Goal: Transaction & Acquisition: Book appointment/travel/reservation

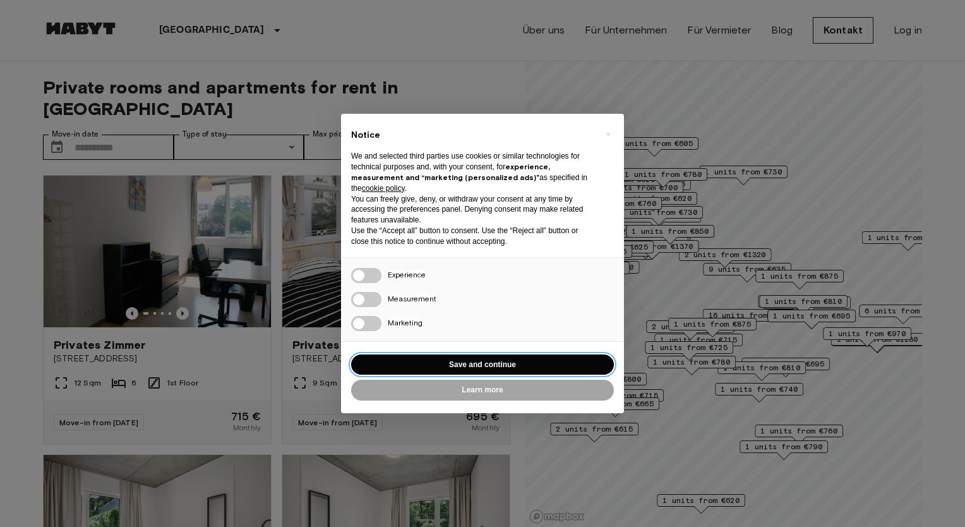
click at [477, 368] on button "Save and continue" at bounding box center [482, 364] width 263 height 21
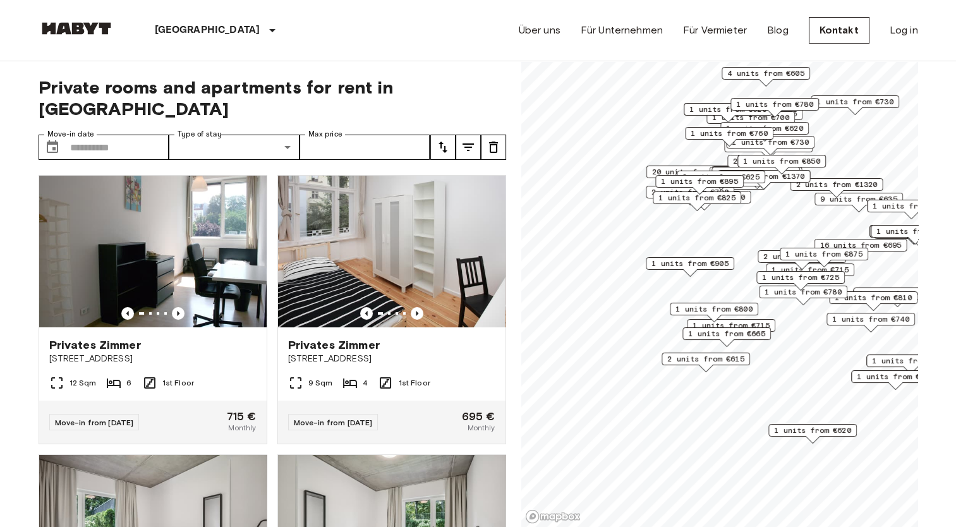
click at [688, 356] on span "2 units from €615" at bounding box center [705, 358] width 77 height 11
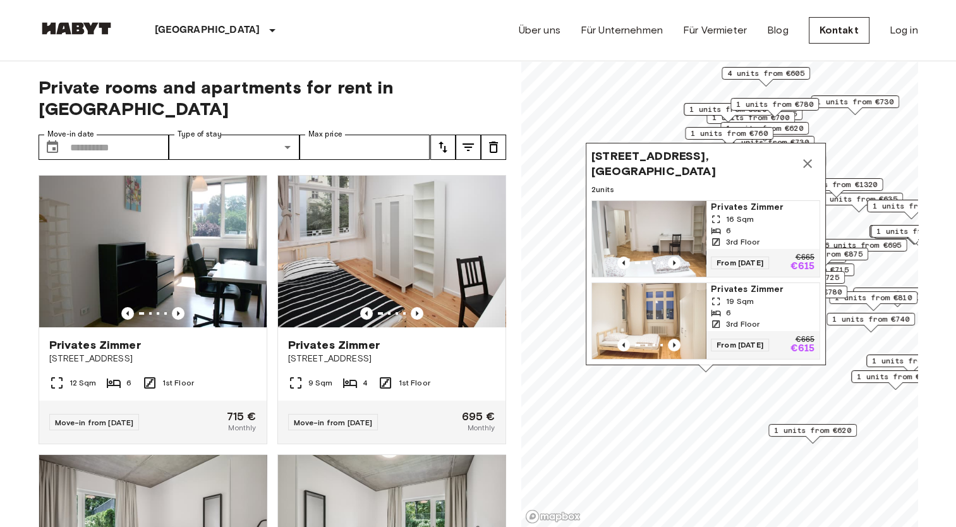
click at [700, 219] on img "Map marker" at bounding box center [649, 239] width 114 height 76
click at [803, 158] on icon "Map marker" at bounding box center [807, 163] width 15 height 15
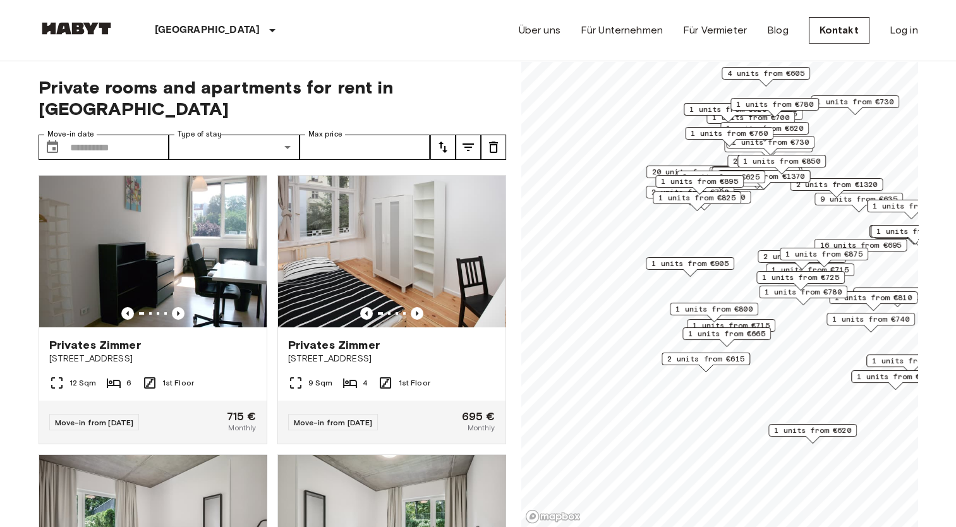
click at [705, 357] on span "2 units from €615" at bounding box center [705, 358] width 77 height 11
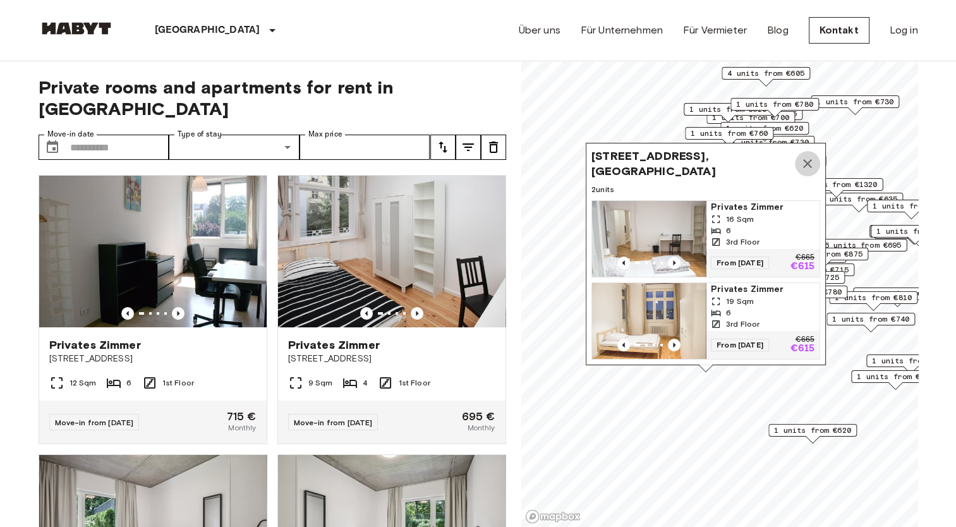
click at [801, 157] on icon "Map marker" at bounding box center [807, 163] width 15 height 15
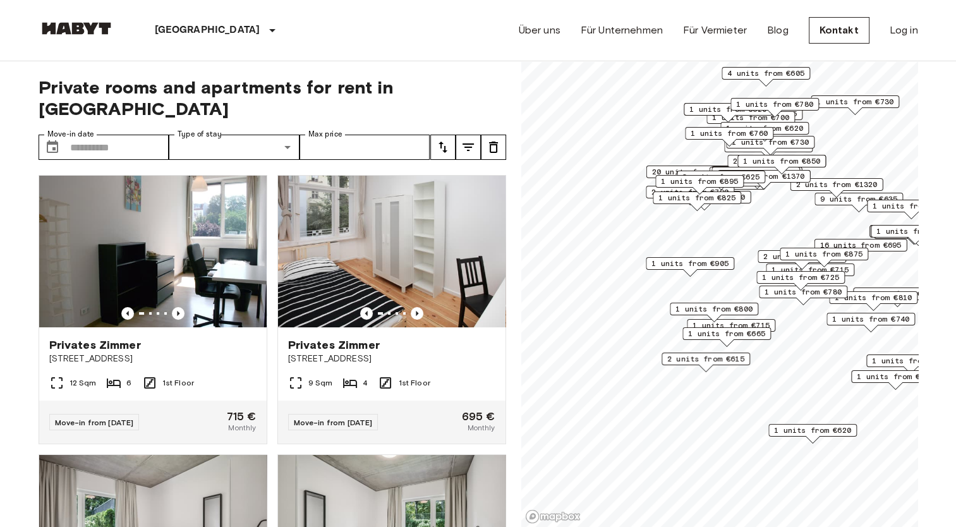
click at [733, 332] on span "1 units from €665" at bounding box center [726, 333] width 77 height 11
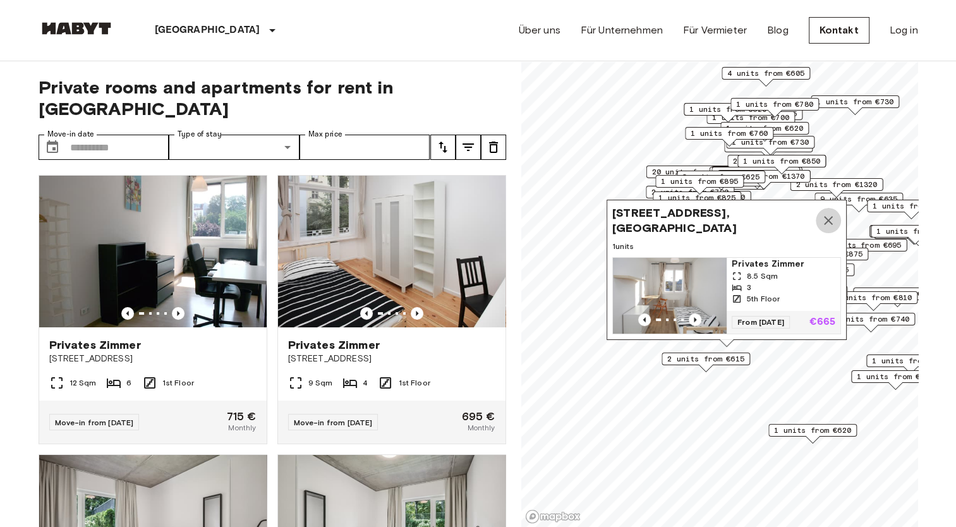
click at [817, 210] on button "Map marker" at bounding box center [827, 220] width 25 height 25
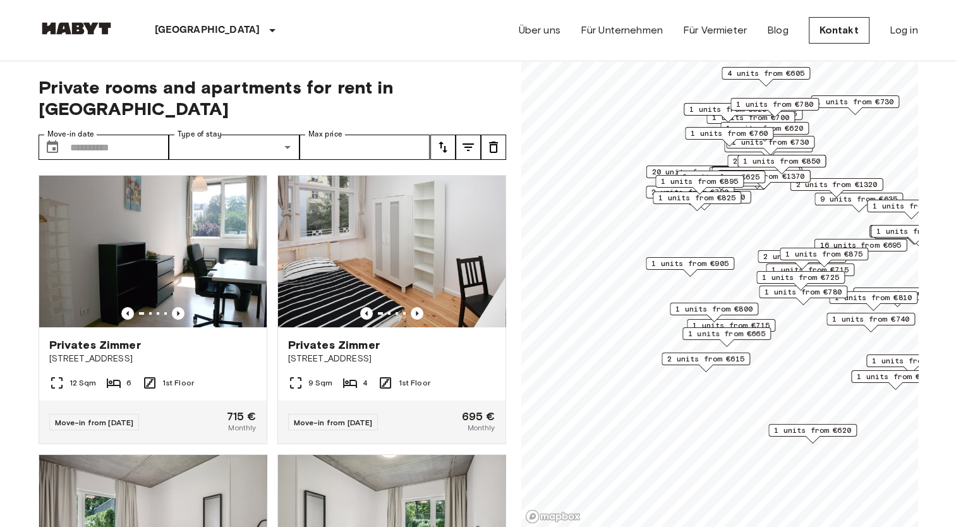
click at [796, 126] on span "1 units from €620" at bounding box center [764, 128] width 77 height 11
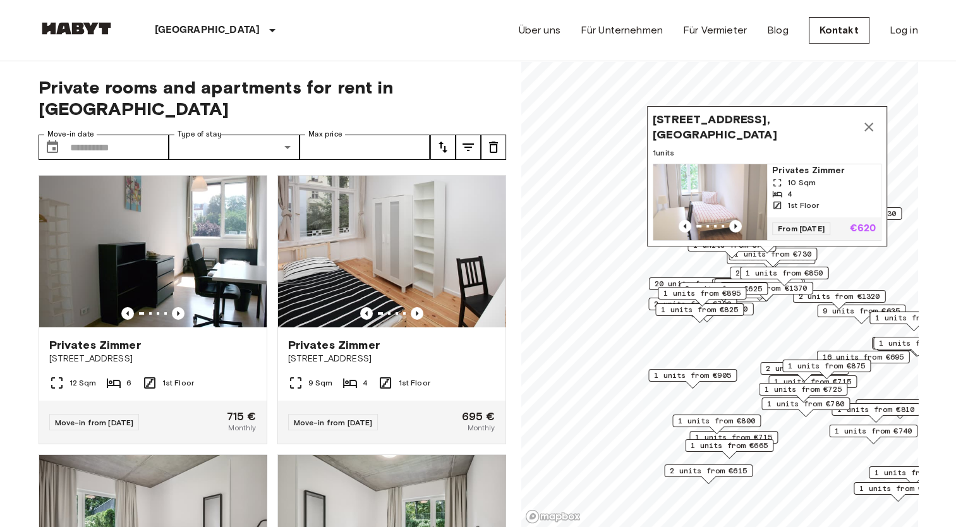
click at [848, 321] on div "9 units from €635" at bounding box center [861, 314] width 88 height 20
click at [872, 120] on icon "Map marker" at bounding box center [868, 127] width 15 height 15
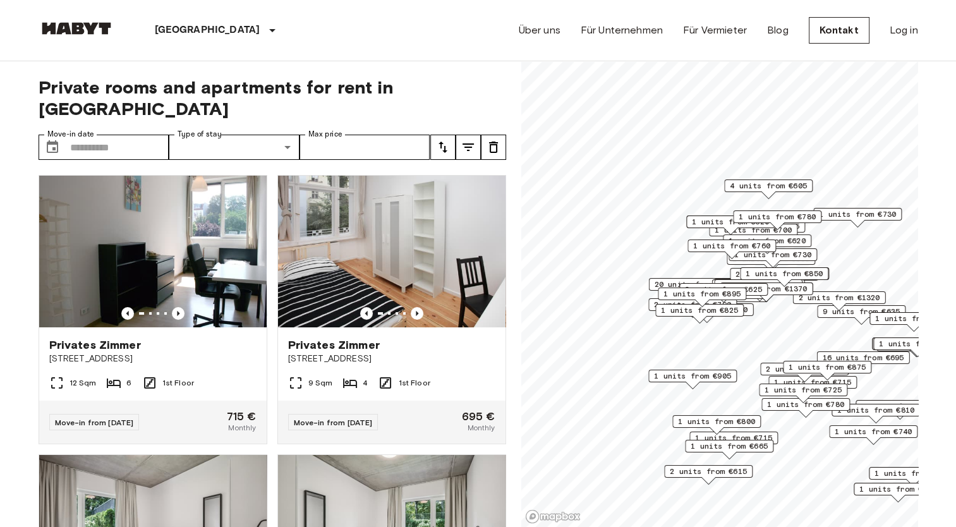
click at [768, 184] on span "4 units from €605" at bounding box center [767, 185] width 77 height 11
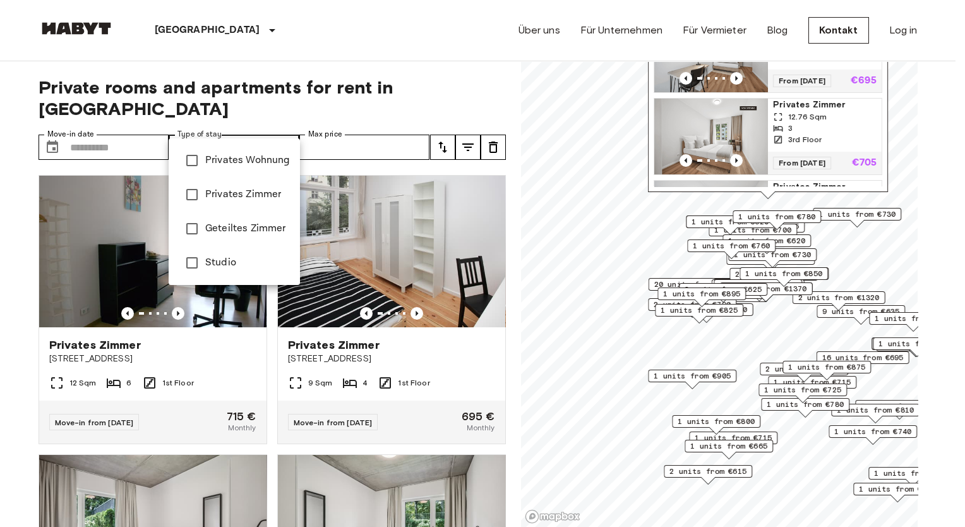
type input "**********"
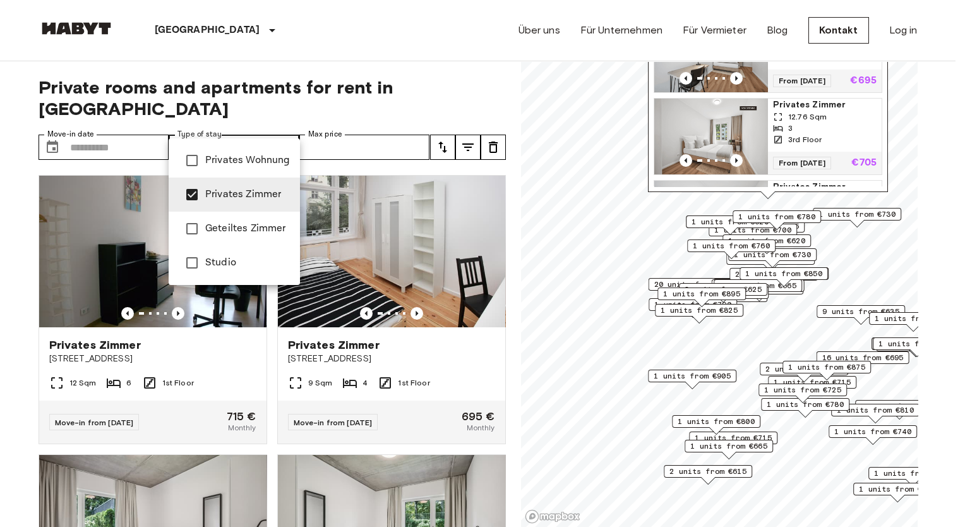
click at [355, 61] on div at bounding box center [482, 263] width 965 height 527
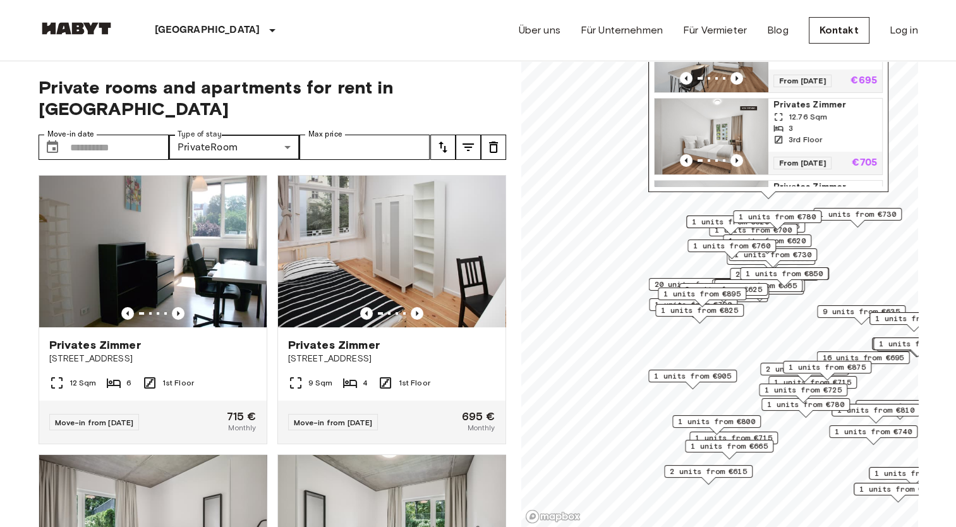
click at [705, 375] on span "1 units from €905" at bounding box center [692, 375] width 77 height 11
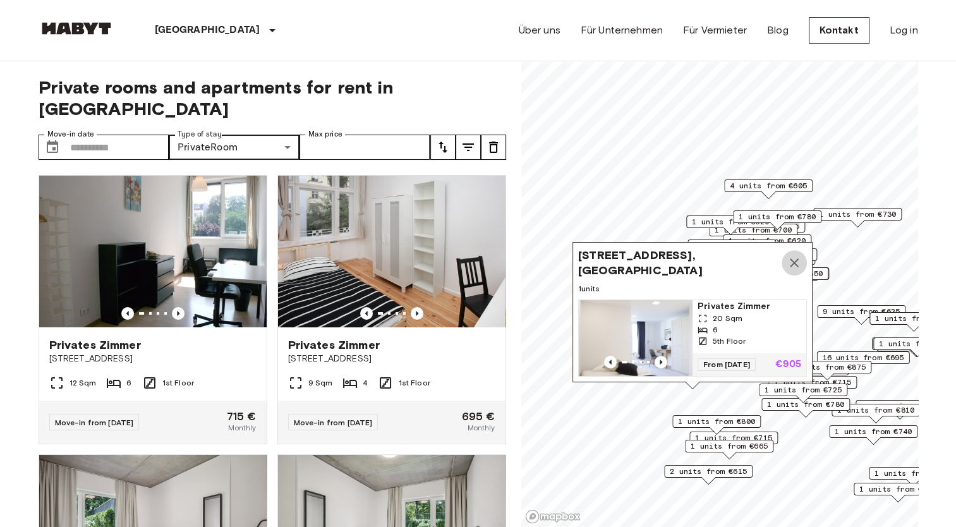
click at [790, 258] on icon "Map marker" at bounding box center [793, 262] width 9 height 9
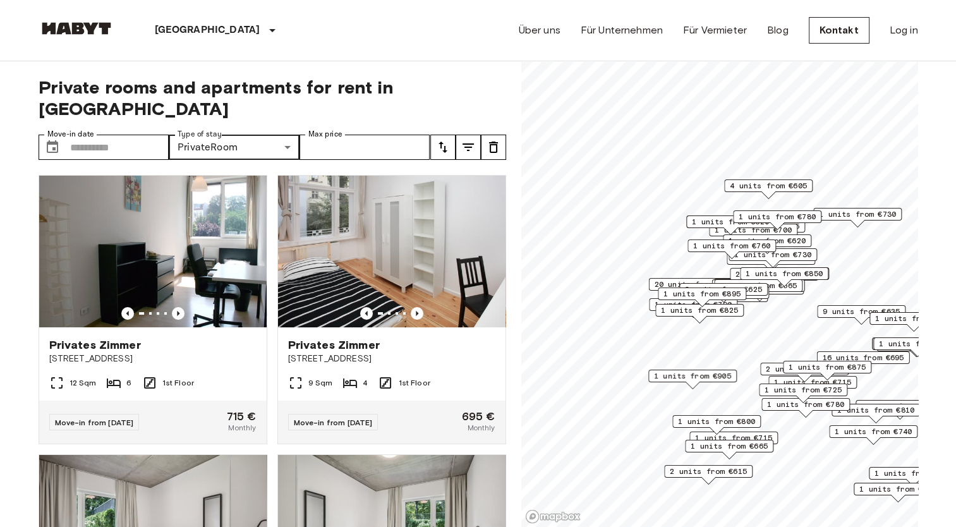
click at [736, 469] on span "2 units from €615" at bounding box center [707, 470] width 77 height 11
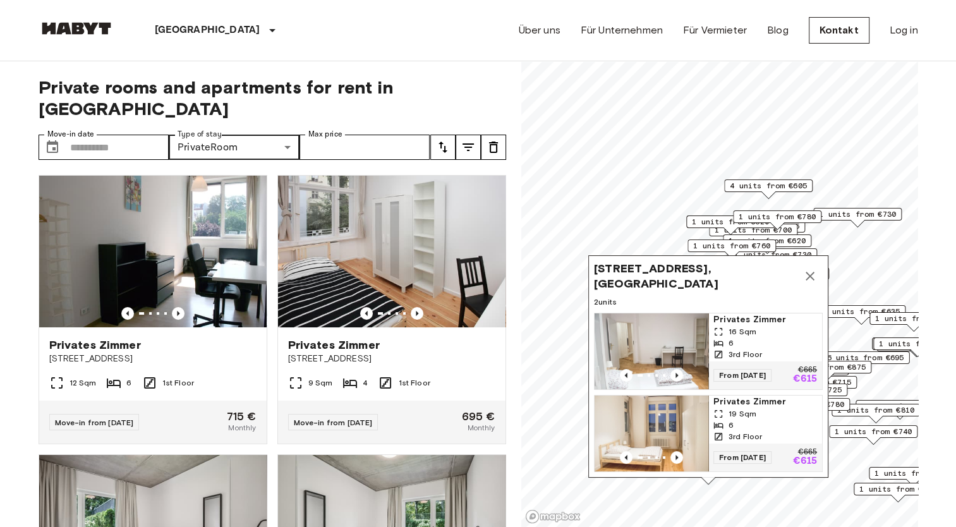
click at [651, 412] on img "Map marker" at bounding box center [651, 433] width 114 height 76
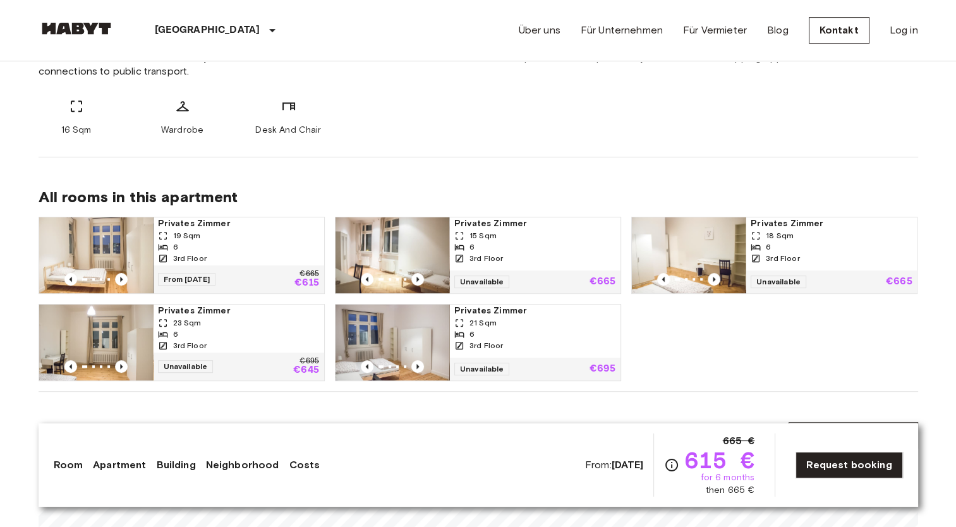
scroll to position [546, 0]
click at [222, 236] on div "19 Sqm" at bounding box center [238, 234] width 161 height 11
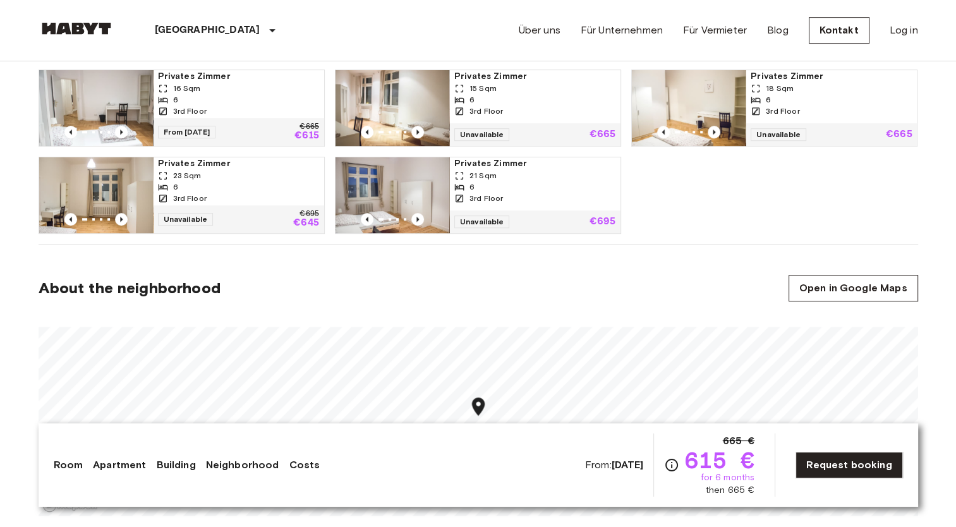
scroll to position [695, 0]
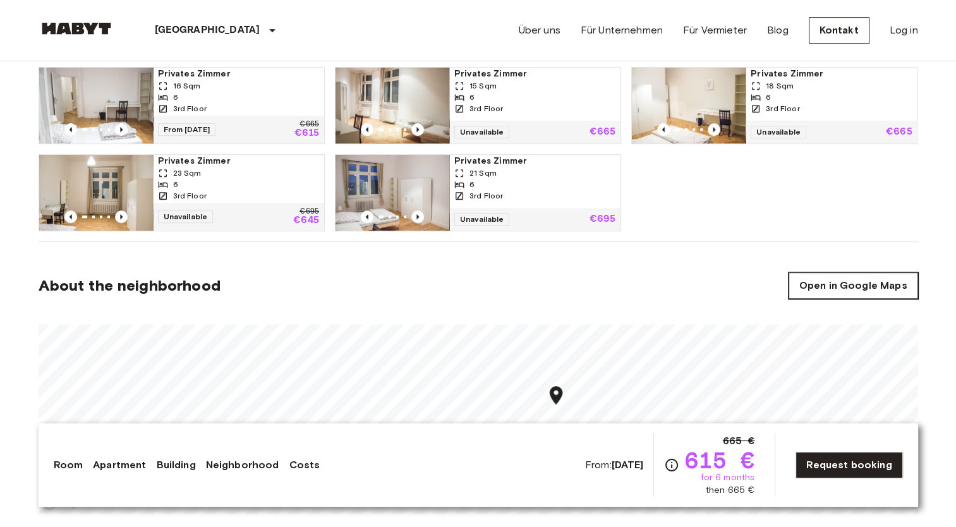
click at [856, 279] on link "Open in Google Maps" at bounding box center [852, 285] width 129 height 27
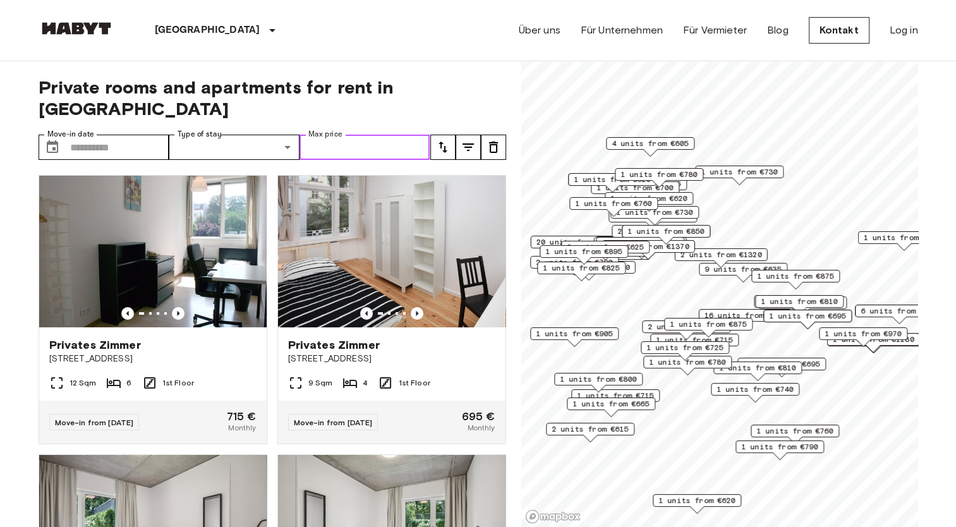
click at [381, 135] on input "Max price" at bounding box center [364, 147] width 131 height 25
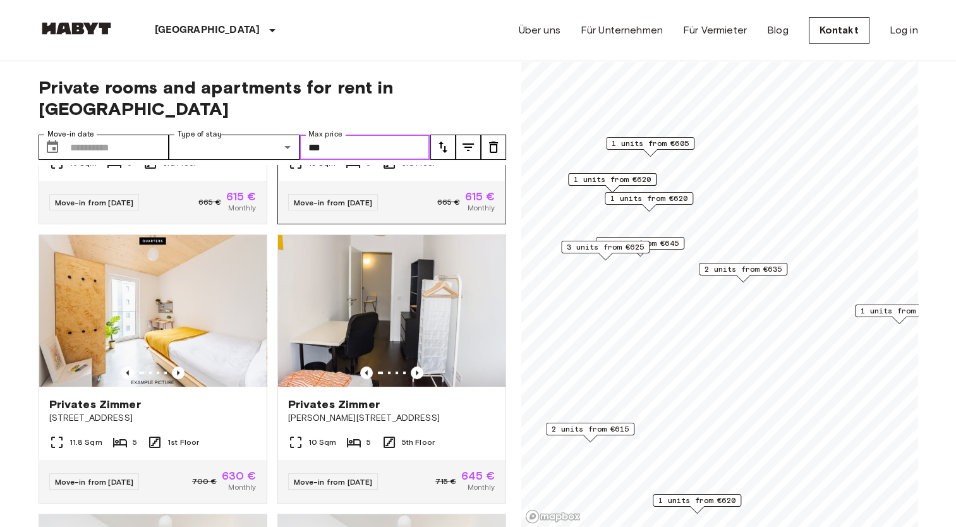
scroll to position [231, 0]
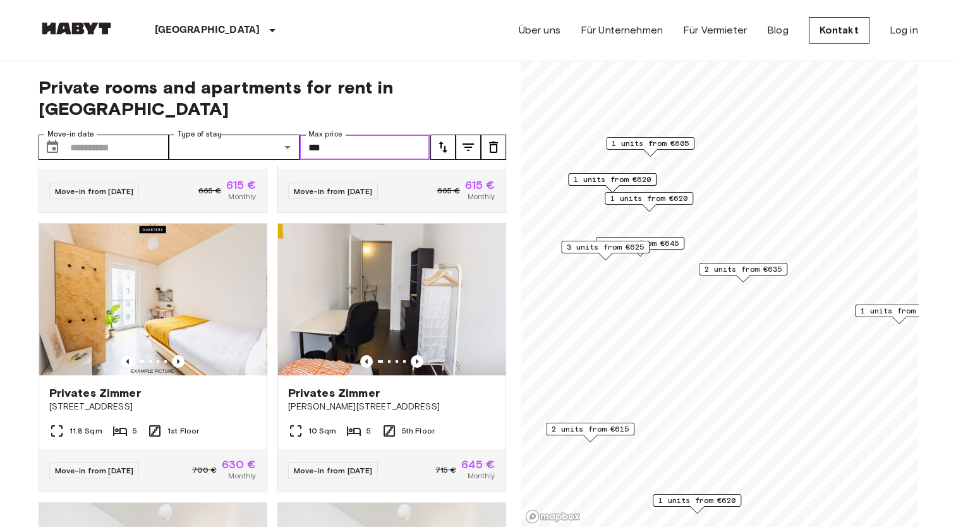
click at [622, 244] on span "3 units from €625" at bounding box center [605, 246] width 77 height 11
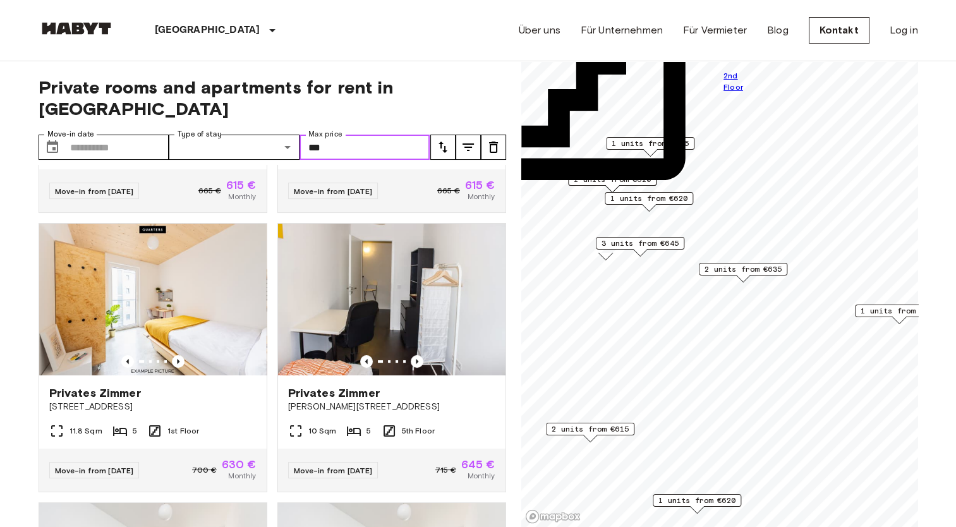
click at [591, 430] on span "2 units from €615" at bounding box center [589, 428] width 77 height 11
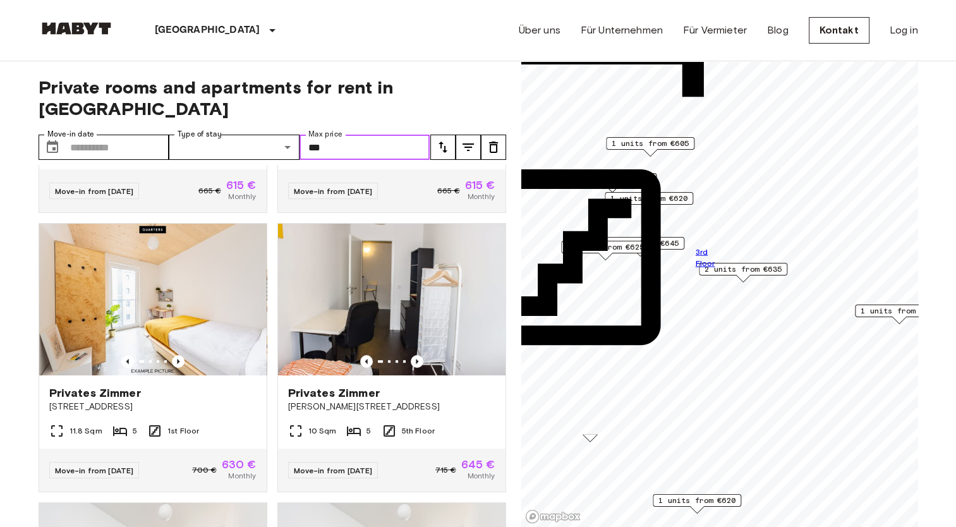
click at [675, 503] on span "1 units from €620" at bounding box center [696, 500] width 77 height 11
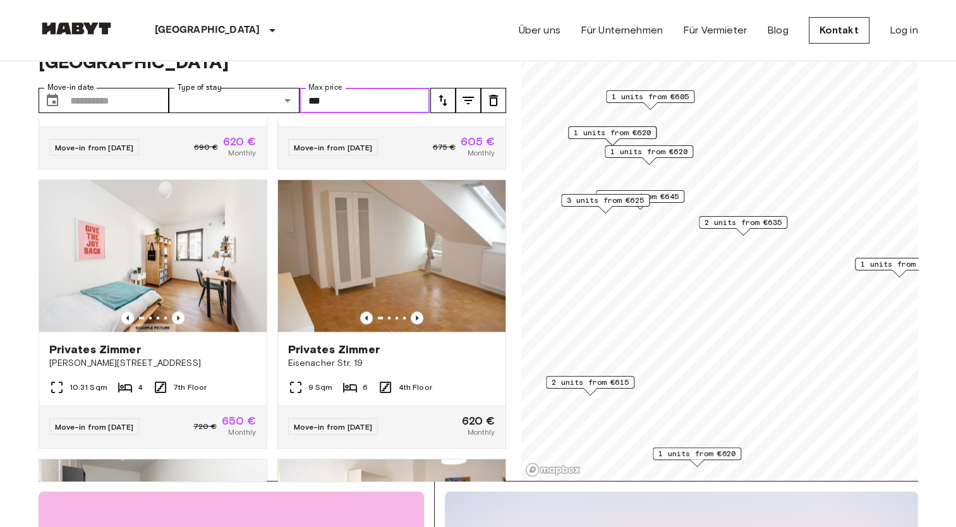
scroll to position [1326, 0]
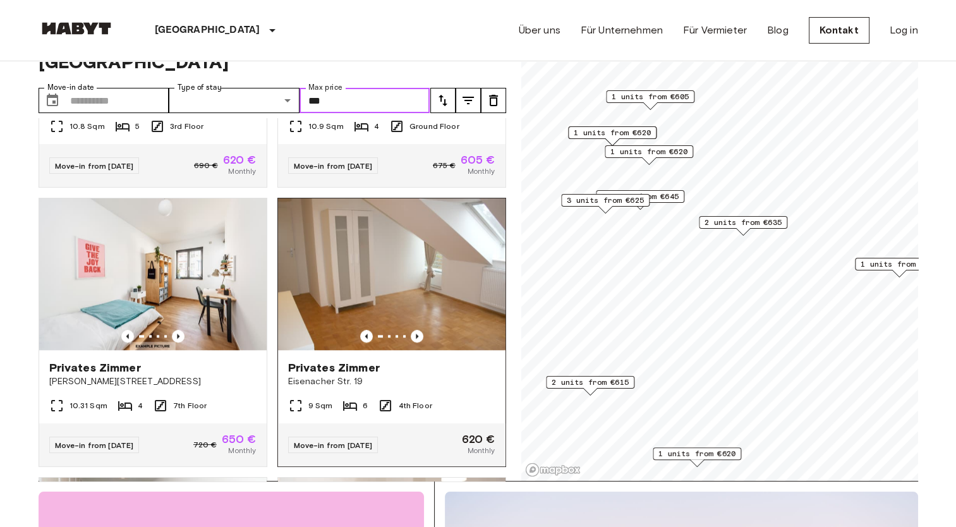
click at [379, 255] on img at bounding box center [391, 274] width 227 height 152
type input "***"
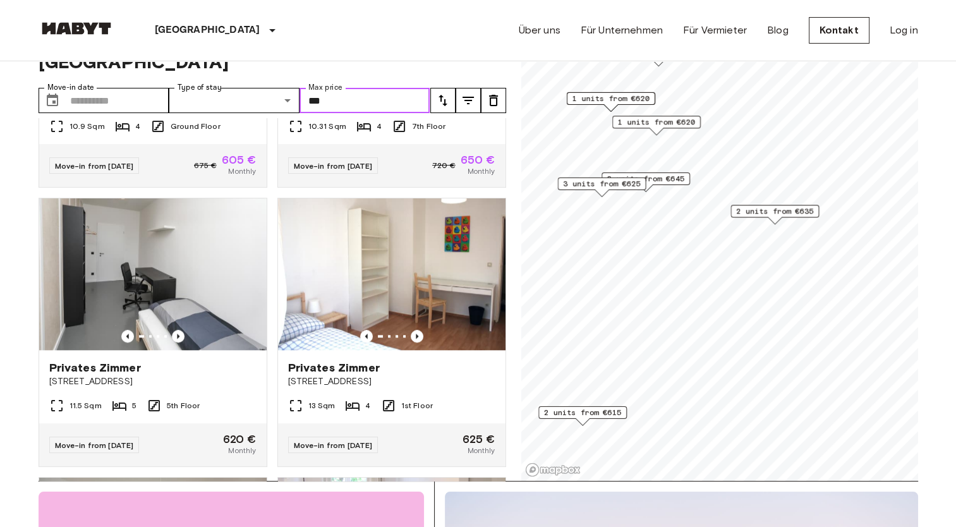
scroll to position [1041, 0]
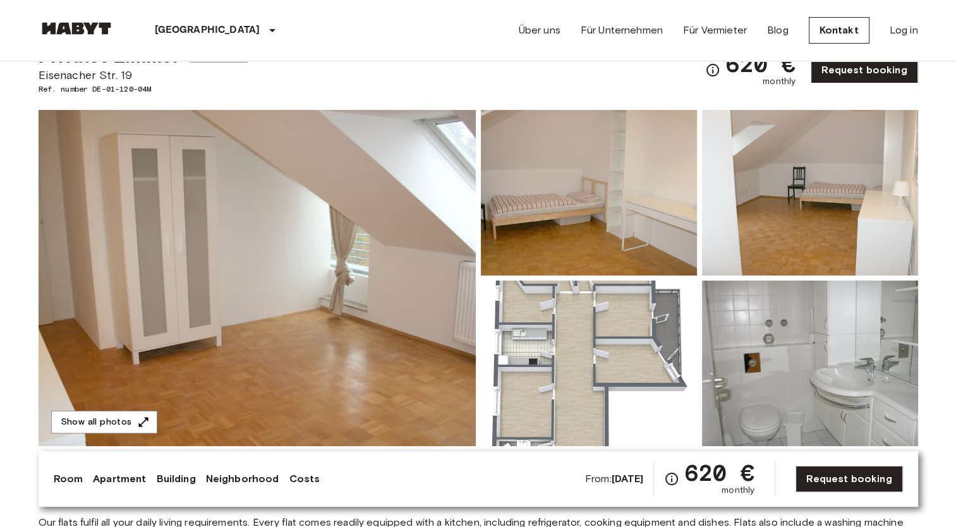
scroll to position [38, 0]
